Goal: Task Accomplishment & Management: Manage account settings

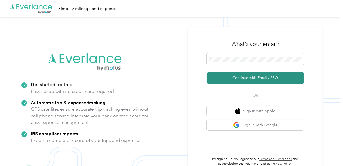
click at [236, 79] on button "Continue with Email / SSO" at bounding box center [255, 77] width 97 height 11
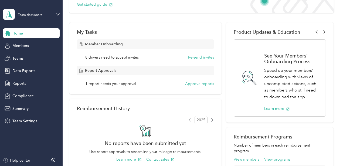
scroll to position [81, 0]
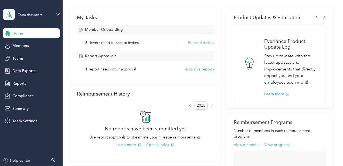
click at [194, 42] on button "Re-send invites" at bounding box center [201, 43] width 26 height 6
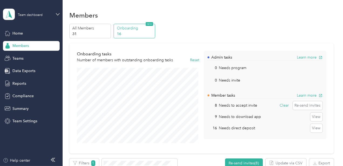
scroll to position [54, 0]
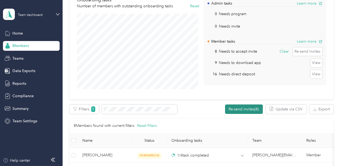
click at [235, 111] on button "Re-send invites (8)" at bounding box center [244, 108] width 38 height 9
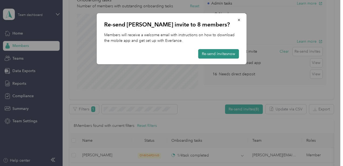
click at [203, 54] on button "Re-send invites now" at bounding box center [218, 53] width 41 height 9
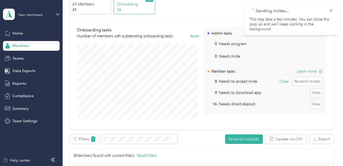
scroll to position [0, 0]
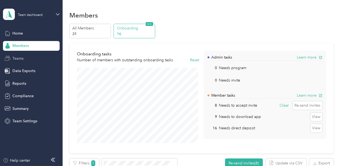
click at [19, 60] on span "Teams" at bounding box center [17, 59] width 11 height 6
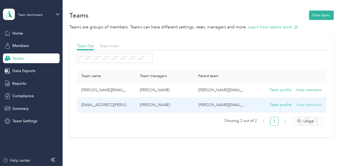
click at [303, 107] on button "View members" at bounding box center [309, 105] width 26 height 6
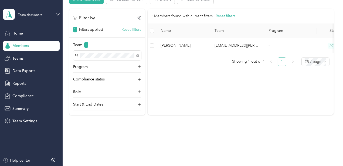
scroll to position [71, 0]
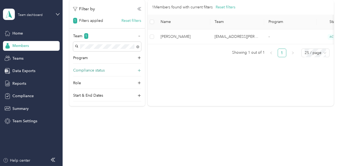
click at [136, 69] on div "Compliance status" at bounding box center [107, 71] width 68 height 9
click at [140, 123] on div "Role" at bounding box center [107, 123] width 68 height 9
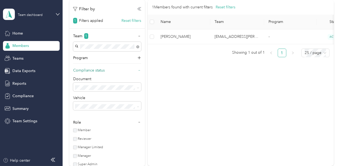
click at [139, 69] on icon at bounding box center [139, 70] width 4 height 4
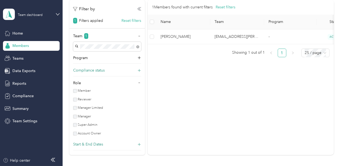
click at [139, 146] on icon at bounding box center [138, 144] width 5 height 5
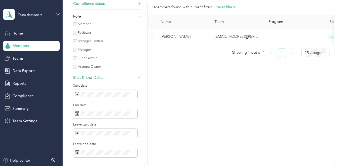
scroll to position [70, 0]
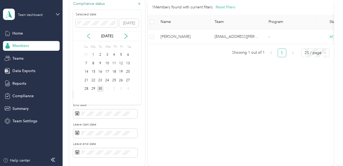
click at [90, 37] on icon at bounding box center [88, 35] width 5 height 5
click at [124, 72] on div "15" at bounding box center [121, 71] width 7 height 7
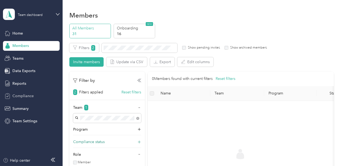
click at [22, 94] on span "Compliance" at bounding box center [22, 96] width 21 height 6
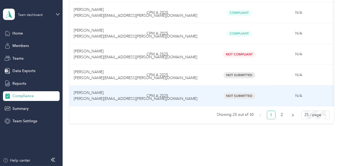
scroll to position [539, 0]
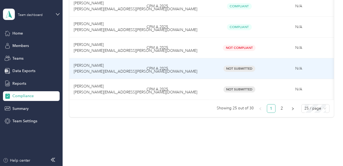
click at [230, 67] on span "Not Submitted" at bounding box center [239, 69] width 32 height 6
click at [93, 65] on span "[PERSON_NAME] [PERSON_NAME][EMAIL_ADDRESS][PERSON_NAME][DOMAIN_NAME]" at bounding box center [135, 68] width 123 height 11
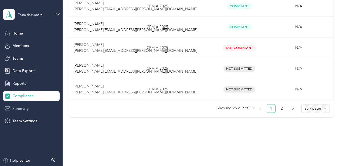
click at [22, 110] on span "Summary" at bounding box center [20, 109] width 16 height 6
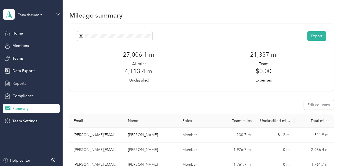
click at [19, 79] on div "Reports" at bounding box center [31, 83] width 57 height 10
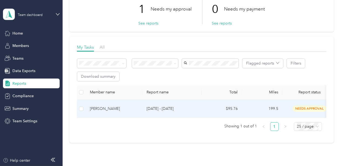
scroll to position [54, 0]
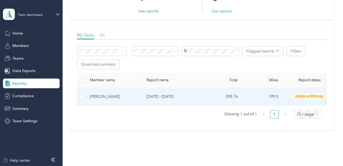
click at [298, 97] on span "needs approval" at bounding box center [309, 96] width 34 height 6
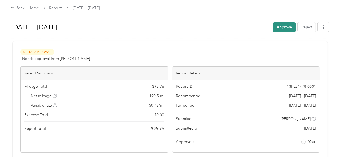
click at [284, 28] on button "Approve" at bounding box center [284, 26] width 23 height 9
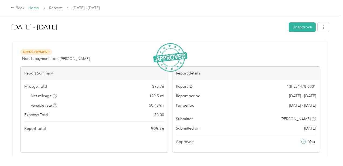
click at [33, 9] on link "Home" at bounding box center [34, 8] width 11 height 5
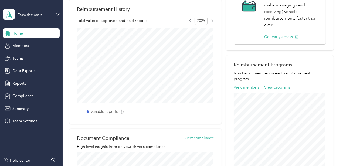
scroll to position [139, 0]
